Goal: Transaction & Acquisition: Book appointment/travel/reservation

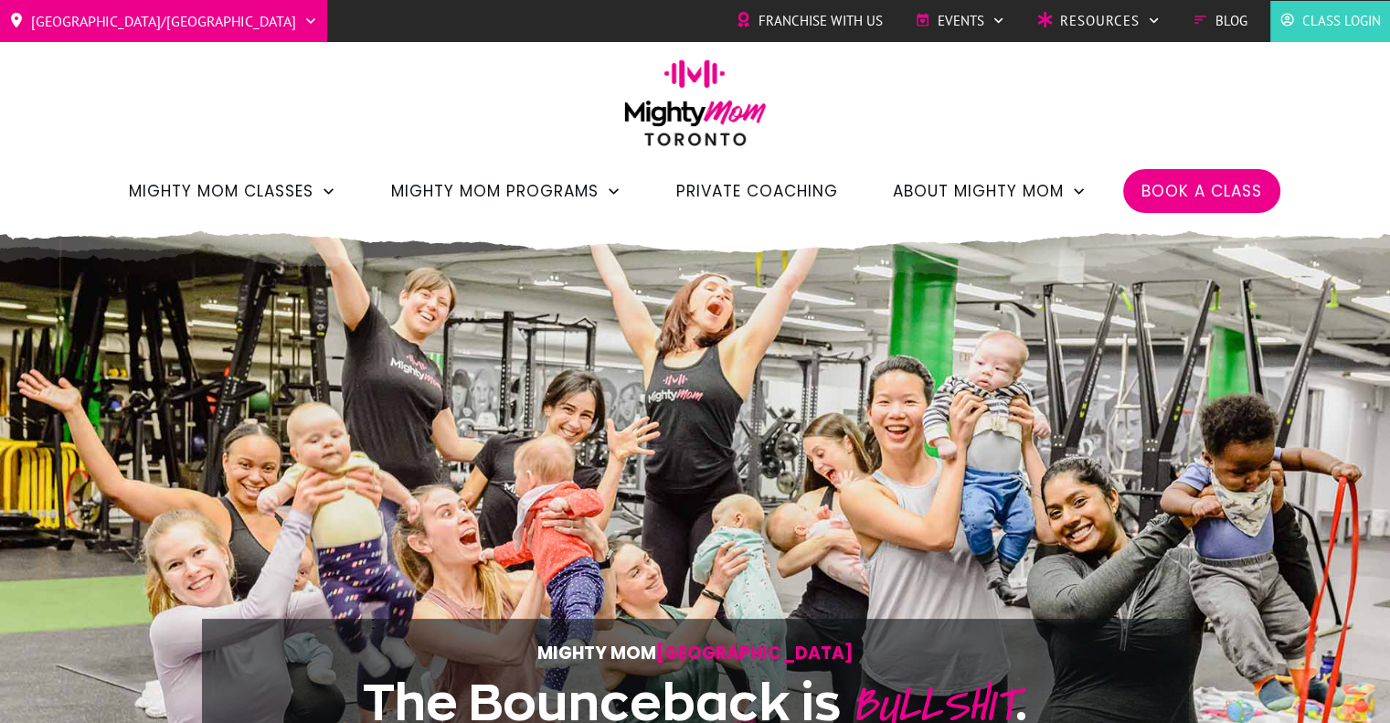
click at [1197, 194] on span "Book a Class" at bounding box center [1202, 191] width 121 height 31
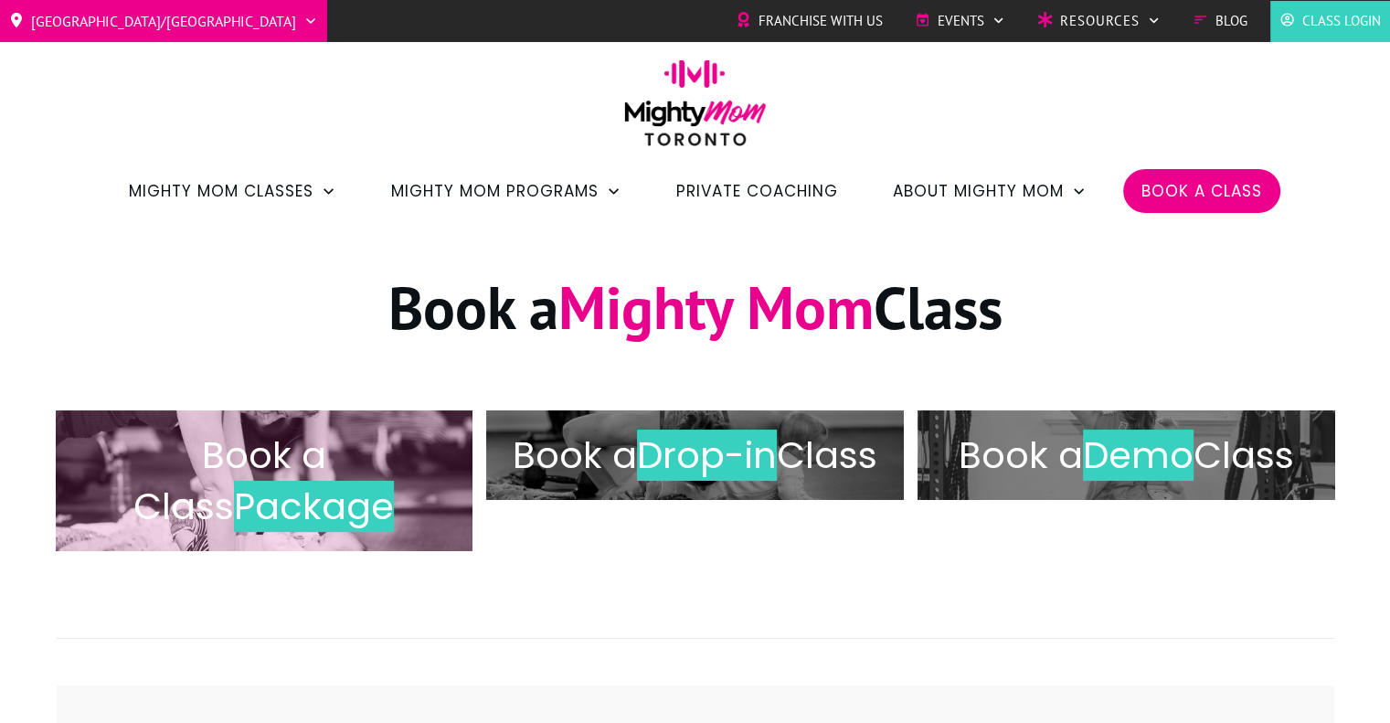
click at [333, 538] on div at bounding box center [265, 480] width 418 height 141
